Goal: Use online tool/utility: Utilize a website feature to perform a specific function

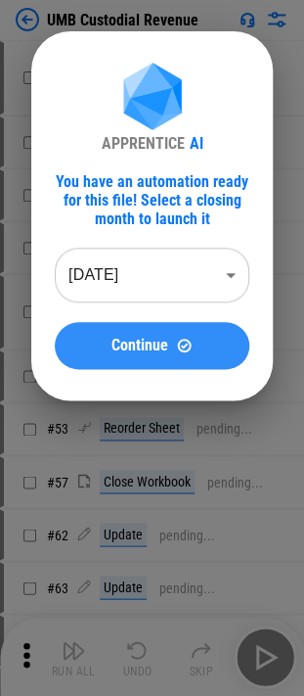
click at [148, 329] on button "Continue" at bounding box center [152, 345] width 195 height 47
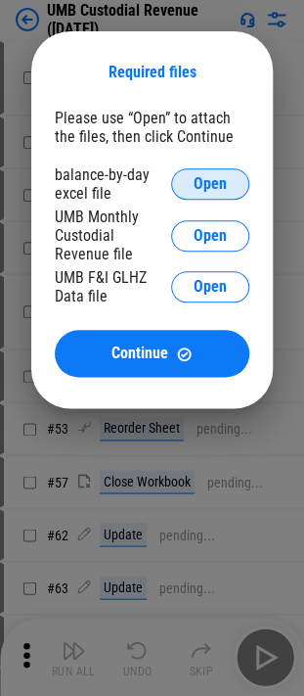
click at [229, 184] on button "Open" at bounding box center [210, 183] width 78 height 31
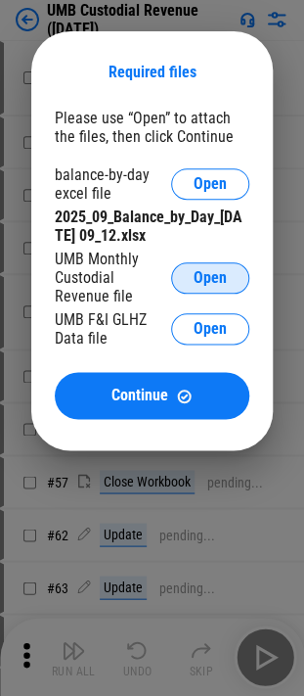
click at [213, 290] on button "Open" at bounding box center [210, 277] width 78 height 31
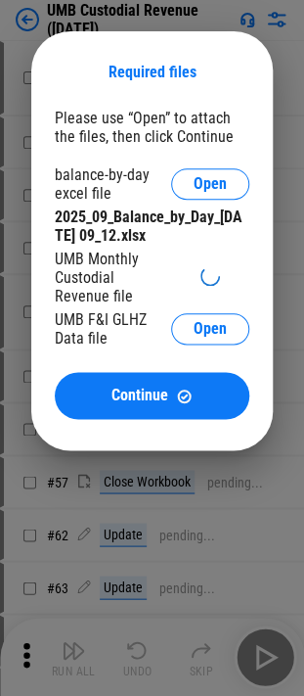
click at [37, 352] on div "Required files Please use “Open” to attach the files, then click Continue balan…" at bounding box center [152, 240] width 242 height 419
click at [91, 342] on div "UMB F&I GLHZ Data file" at bounding box center [113, 328] width 116 height 37
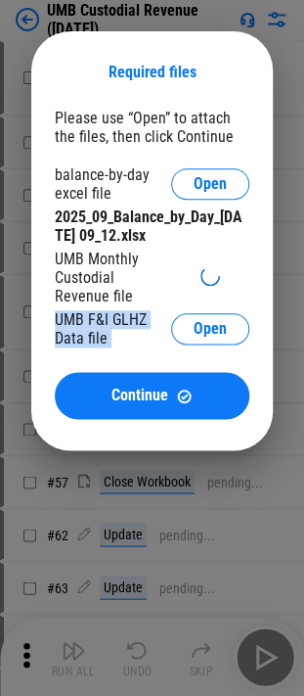
click at [92, 343] on div "UMB F&I GLHZ Data file" at bounding box center [113, 328] width 116 height 37
click at [117, 347] on div "UMB F&I GLHZ Data file" at bounding box center [113, 328] width 116 height 37
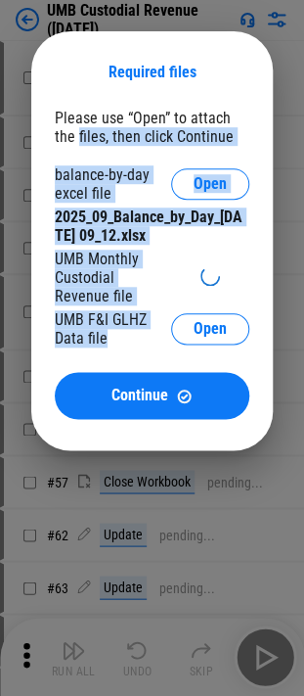
drag, startPoint x: 117, startPoint y: 340, endPoint x: 55, endPoint y: 153, distance: 198.0
click at [55, 153] on div "Please use “Open” to attach the files, then click Continue balance-by-day excel…" at bounding box center [152, 264] width 195 height 310
click at [54, 169] on div "Required files Please use “Open” to attach the files, then click Continue balan…" at bounding box center [152, 240] width 242 height 419
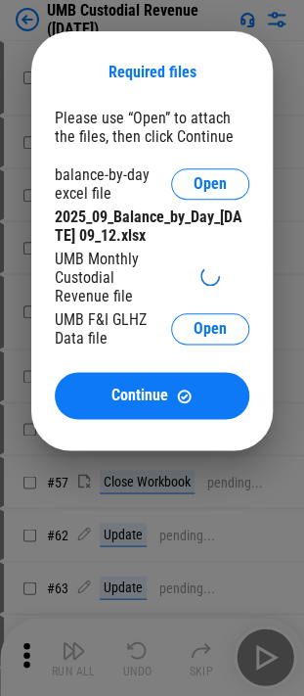
click at [67, 78] on div "Required files" at bounding box center [152, 72] width 195 height 19
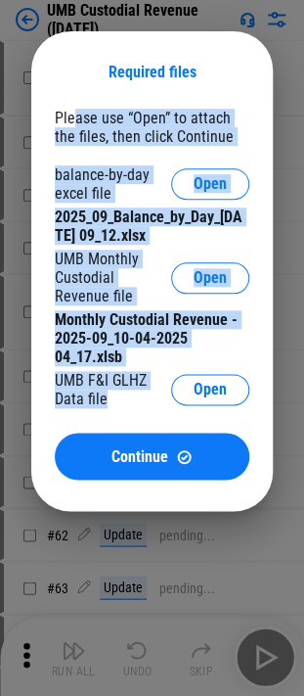
drag, startPoint x: 72, startPoint y: 113, endPoint x: 149, endPoint y: 394, distance: 291.0
click at [149, 394] on div "Please use “Open” to attach the files, then click Continue balance-by-day excel…" at bounding box center [152, 294] width 195 height 371
click at [149, 394] on div "UMB F&I GLHZ Data file" at bounding box center [113, 389] width 116 height 37
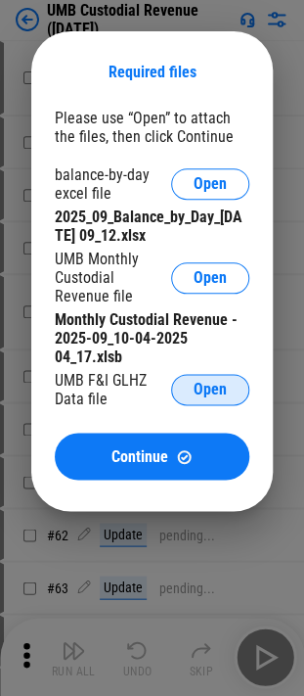
click at [178, 395] on button "Open" at bounding box center [210, 389] width 78 height 31
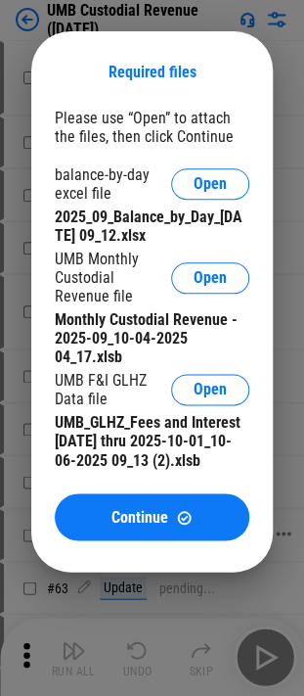
click at [142, 524] on span "Continue" at bounding box center [140, 517] width 57 height 16
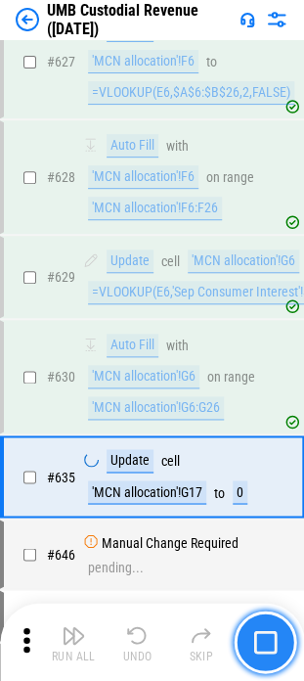
scroll to position [10080, 0]
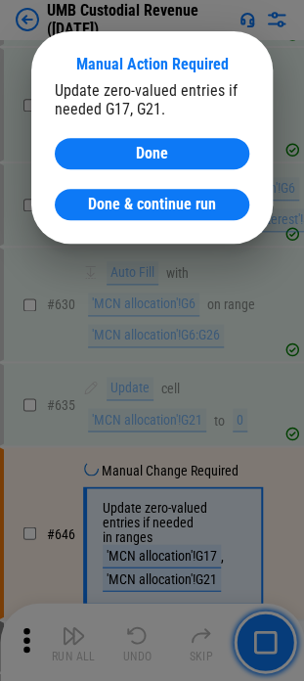
click at [161, 107] on div "Update zero-valued entries if needed G17, G21." at bounding box center [152, 99] width 195 height 37
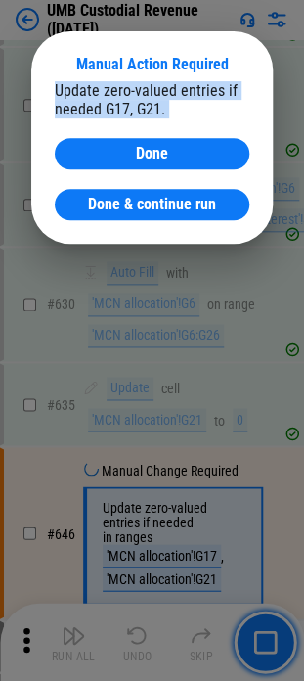
click at [167, 121] on div "Update zero-valued entries if needed G17, G21. Done Done & continue run" at bounding box center [152, 150] width 195 height 139
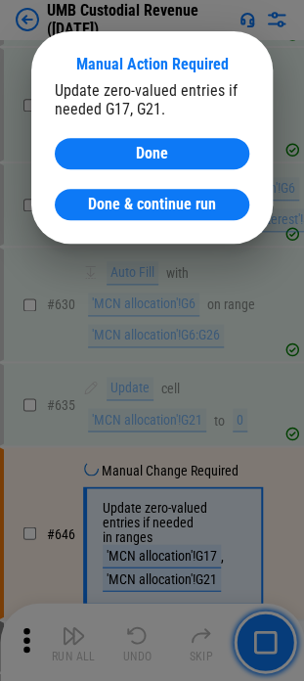
click at [177, 112] on div "Update zero-valued entries if needed G17, G21." at bounding box center [152, 99] width 195 height 37
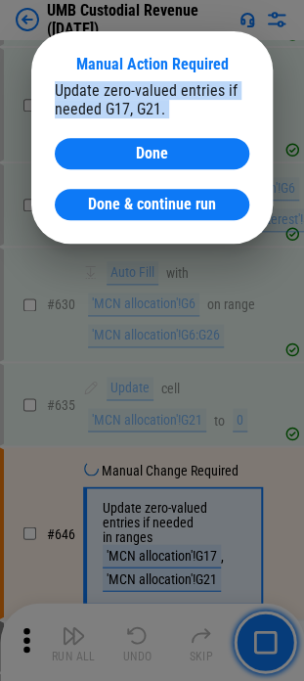
click at [177, 112] on div "Update zero-valued entries if needed G17, G21." at bounding box center [152, 99] width 195 height 37
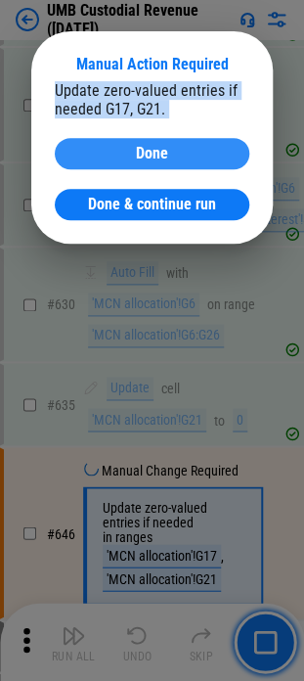
click at [167, 153] on span "Done" at bounding box center [152, 154] width 32 height 16
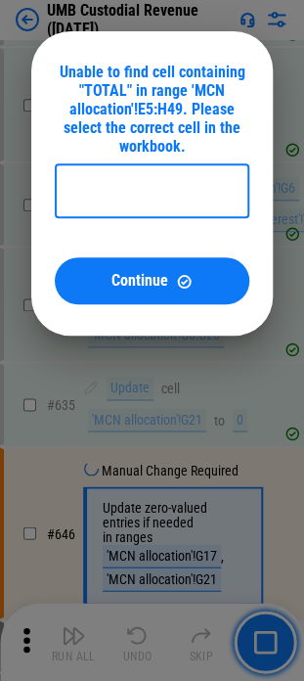
type input "**********"
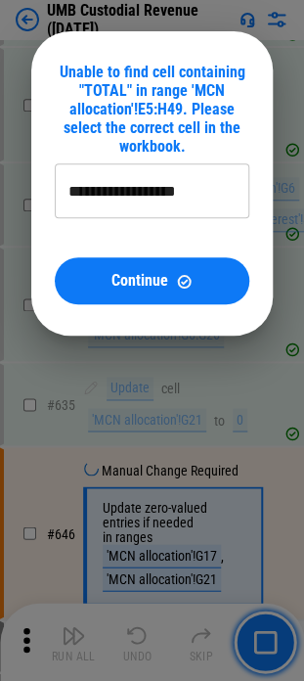
click at [175, 310] on div "**********" at bounding box center [152, 183] width 242 height 304
click at [182, 273] on img at bounding box center [184, 281] width 17 height 17
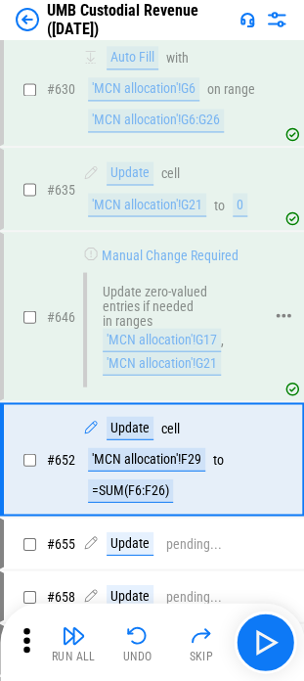
scroll to position [10349, 0]
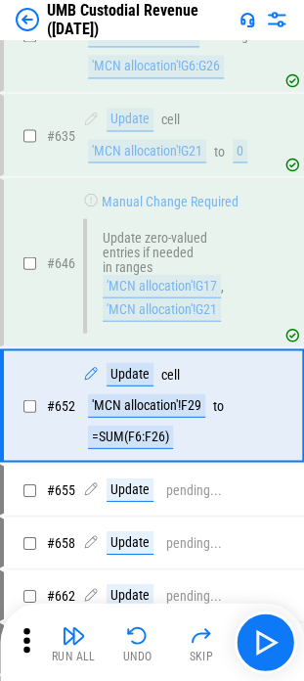
click at [85, 630] on button "Run All" at bounding box center [73, 641] width 63 height 47
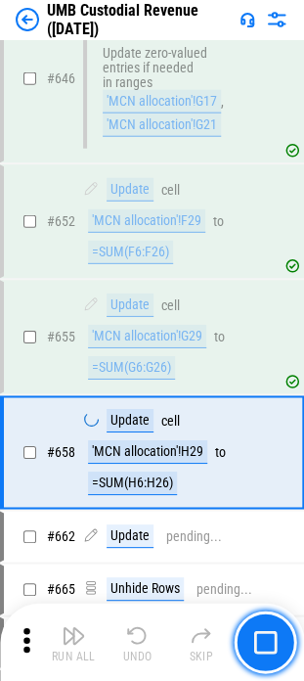
scroll to position [10578, 0]
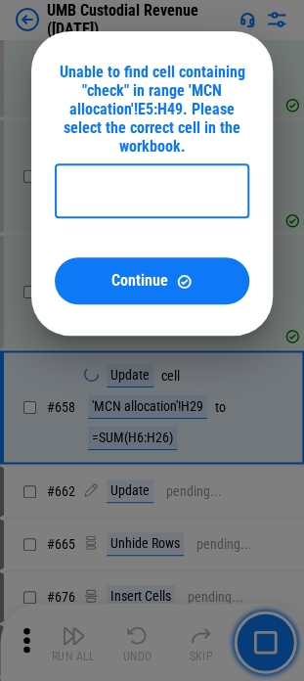
type input "**********"
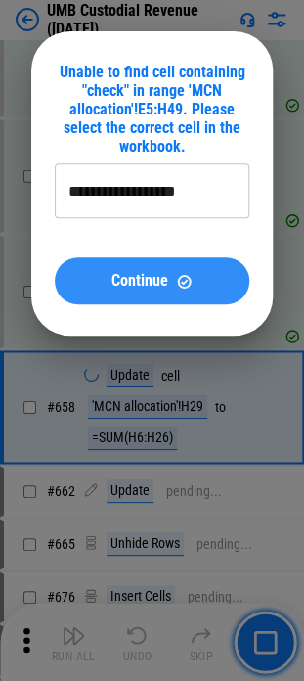
click at [155, 264] on button "Continue" at bounding box center [152, 280] width 195 height 47
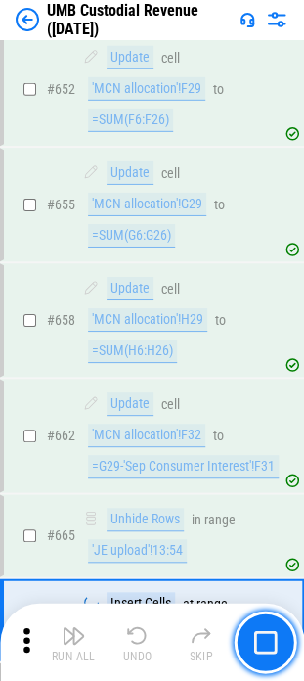
scroll to position [10874, 0]
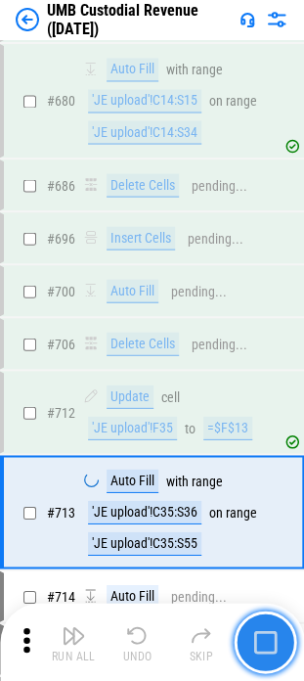
click at [268, 637] on img "button" at bounding box center [264, 641] width 23 height 23
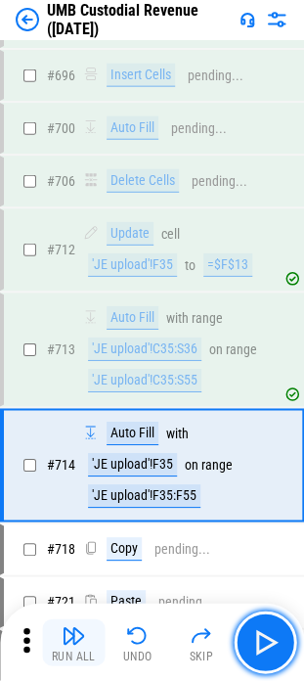
scroll to position [11496, 0]
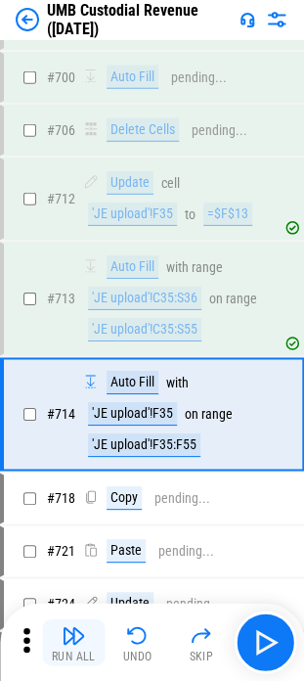
click at [86, 639] on button "Run All" at bounding box center [73, 641] width 63 height 47
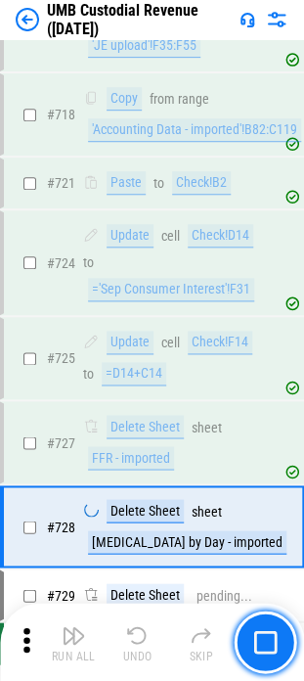
scroll to position [11898, 0]
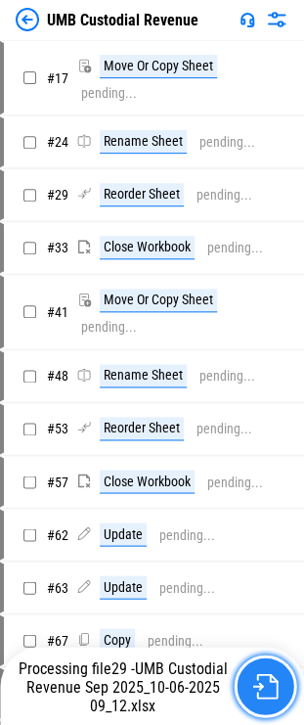
click at [276, 669] on button "button" at bounding box center [265, 686] width 63 height 63
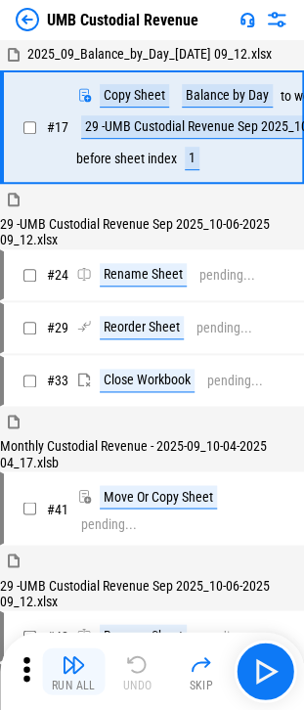
click at [70, 679] on div "Run All" at bounding box center [74, 685] width 44 height 12
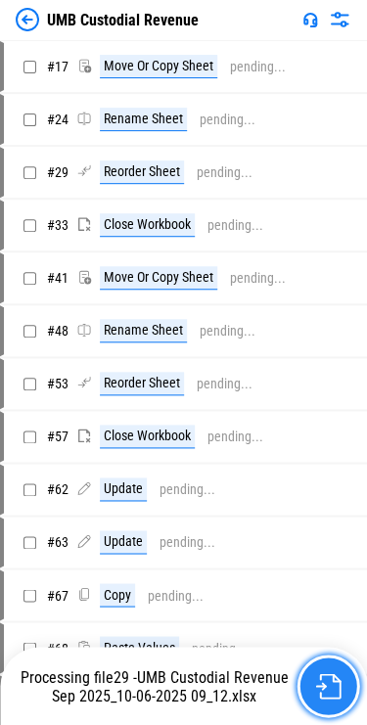
click at [318, 691] on img "button" at bounding box center [327, 685] width 25 height 25
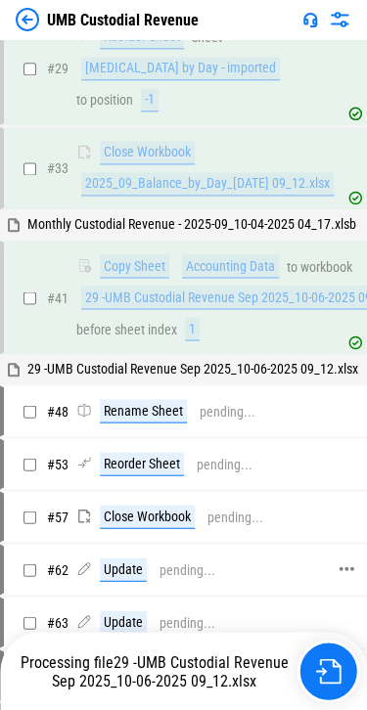
scroll to position [294, 0]
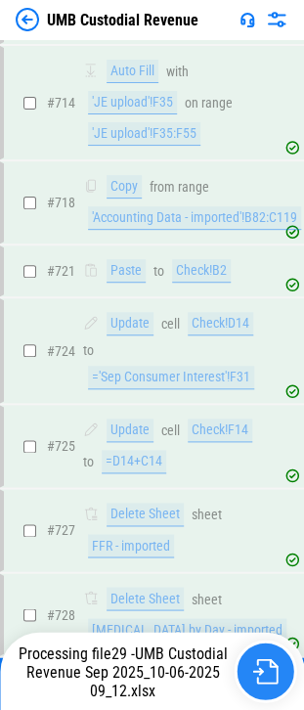
scroll to position [11855, 0]
